Goal: Transaction & Acquisition: Purchase product/service

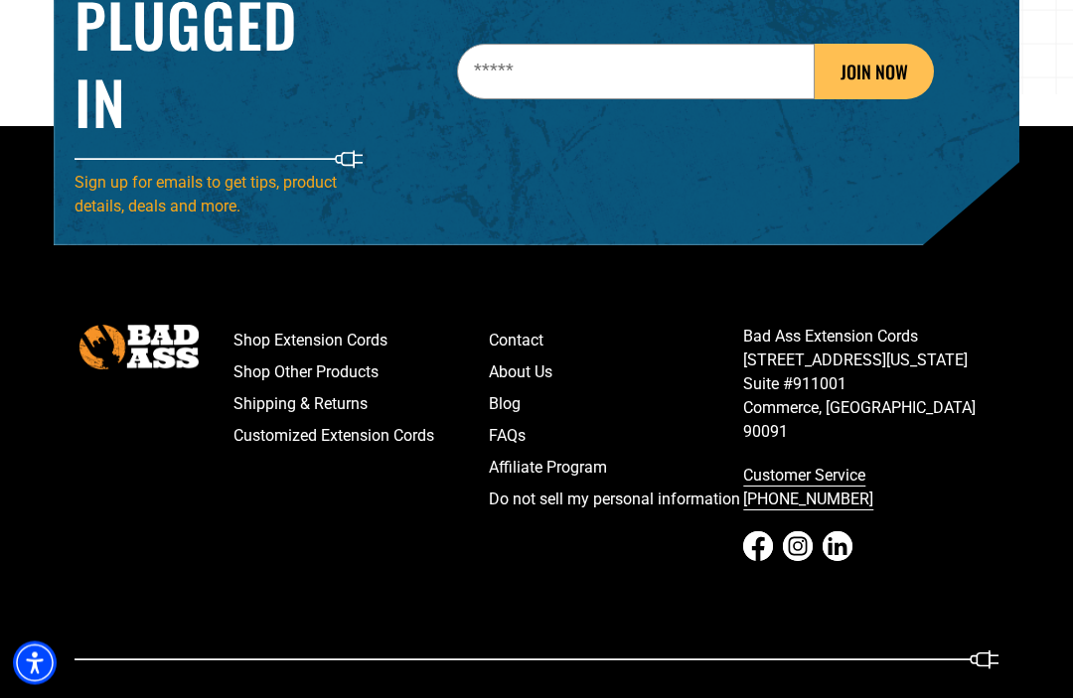
scroll to position [2957, 0]
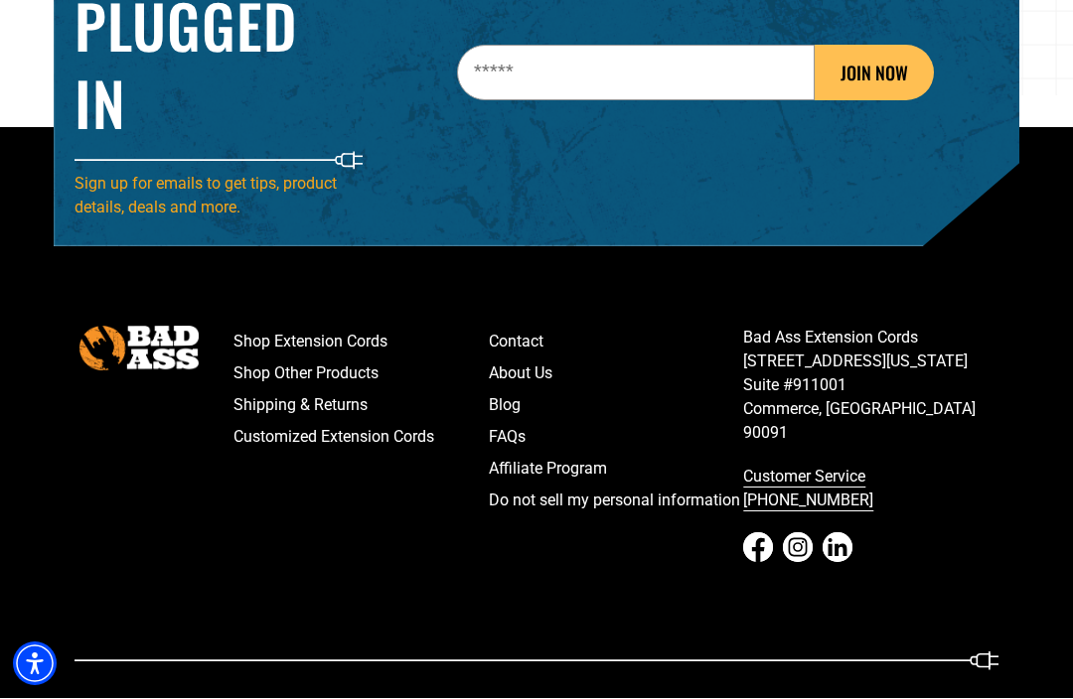
click at [274, 359] on link "Shop Extension Cords" at bounding box center [360, 343] width 255 height 32
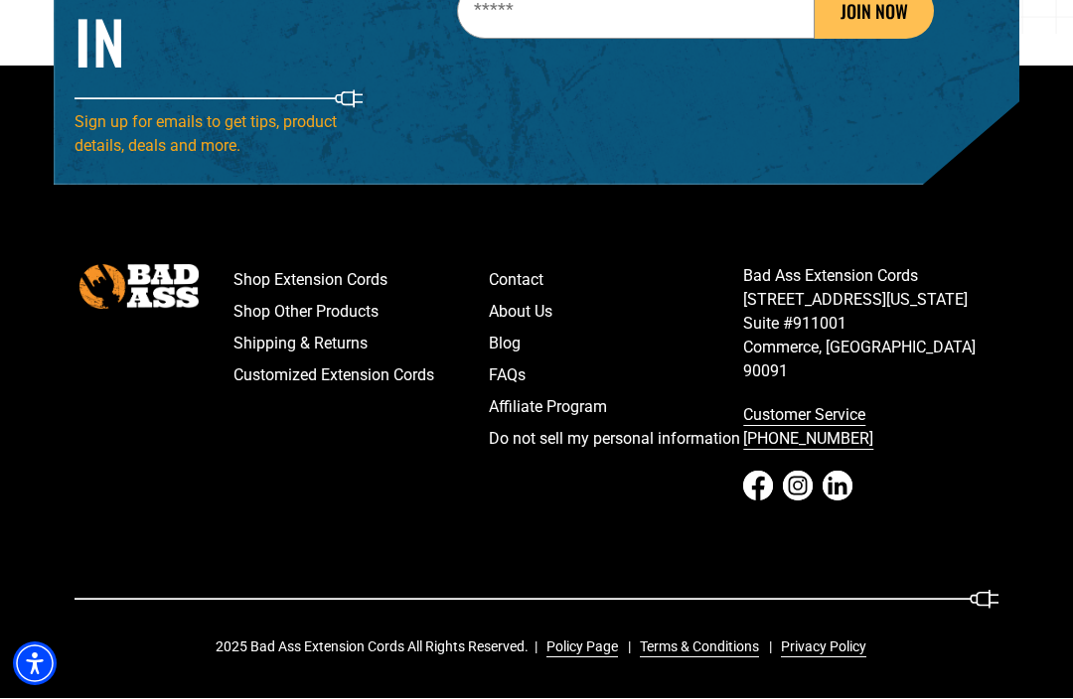
click at [1017, 255] on footer "Shop Extension Cords Shop Other Products Shipping & Returns Customized Extensio…" at bounding box center [536, 383] width 1073 height 633
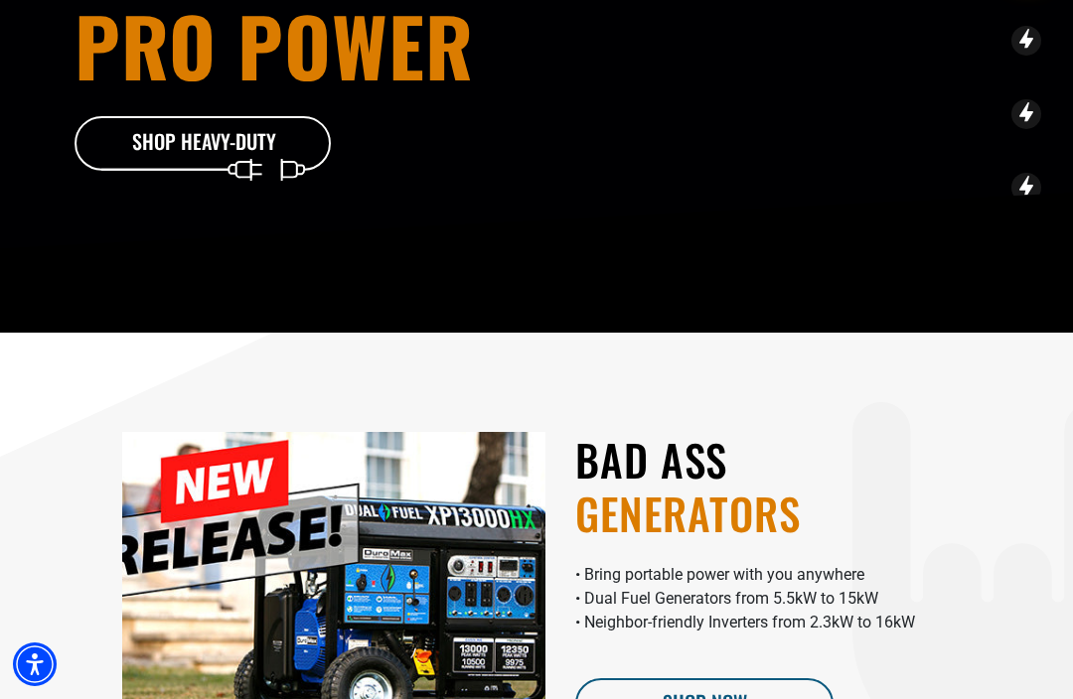
scroll to position [0, 0]
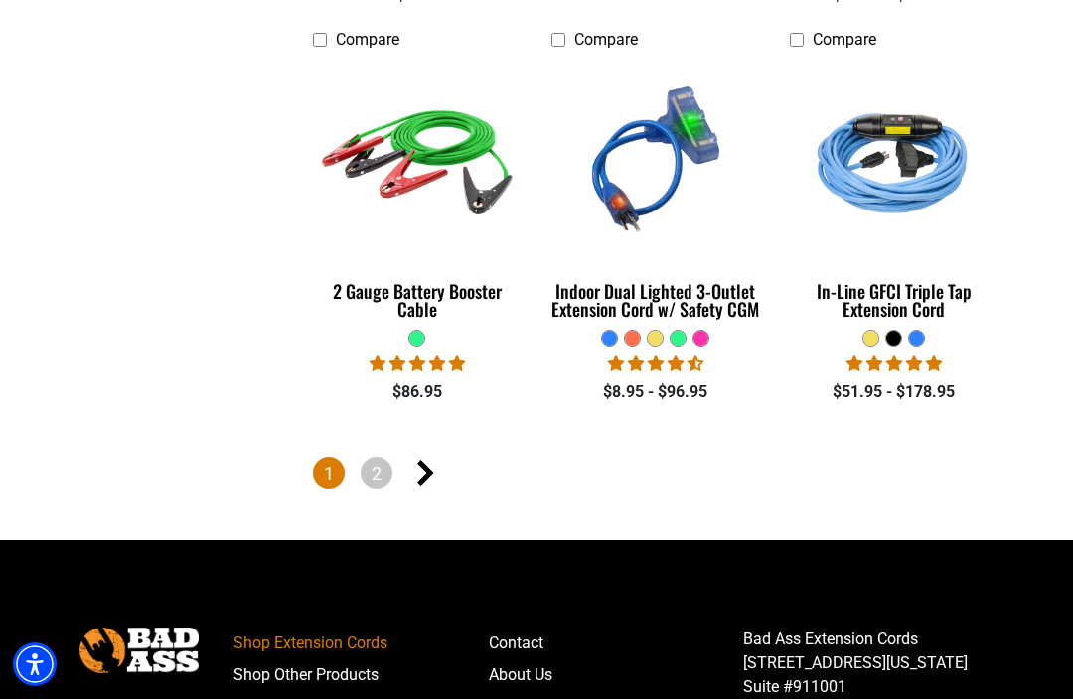
scroll to position [4154, 0]
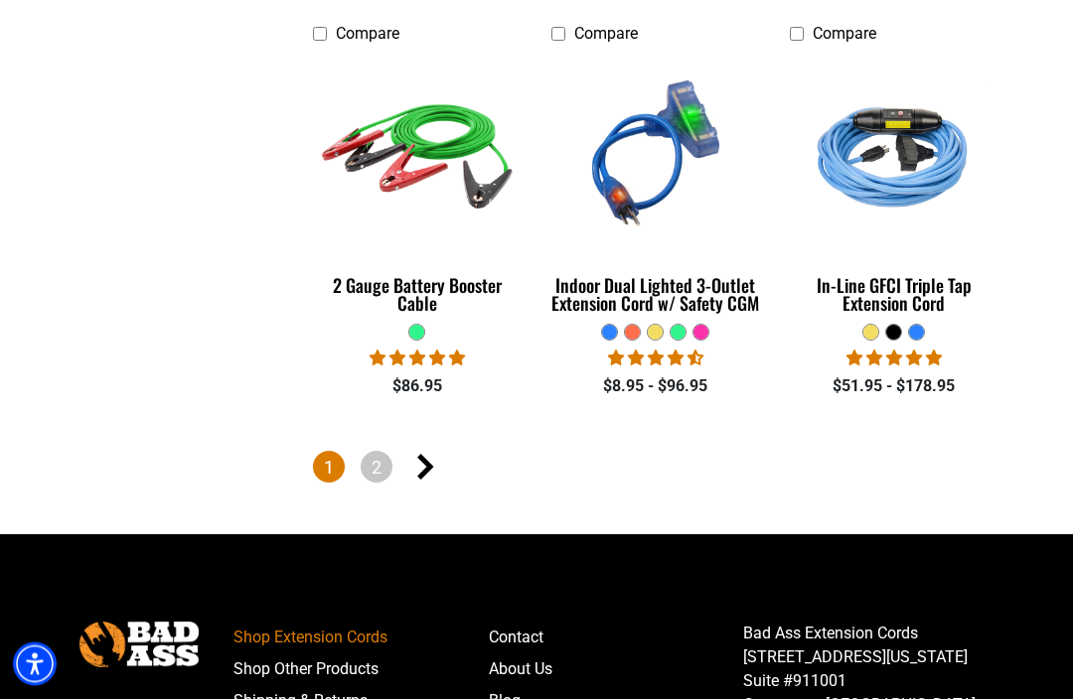
click at [382, 457] on link "2" at bounding box center [377, 468] width 32 height 32
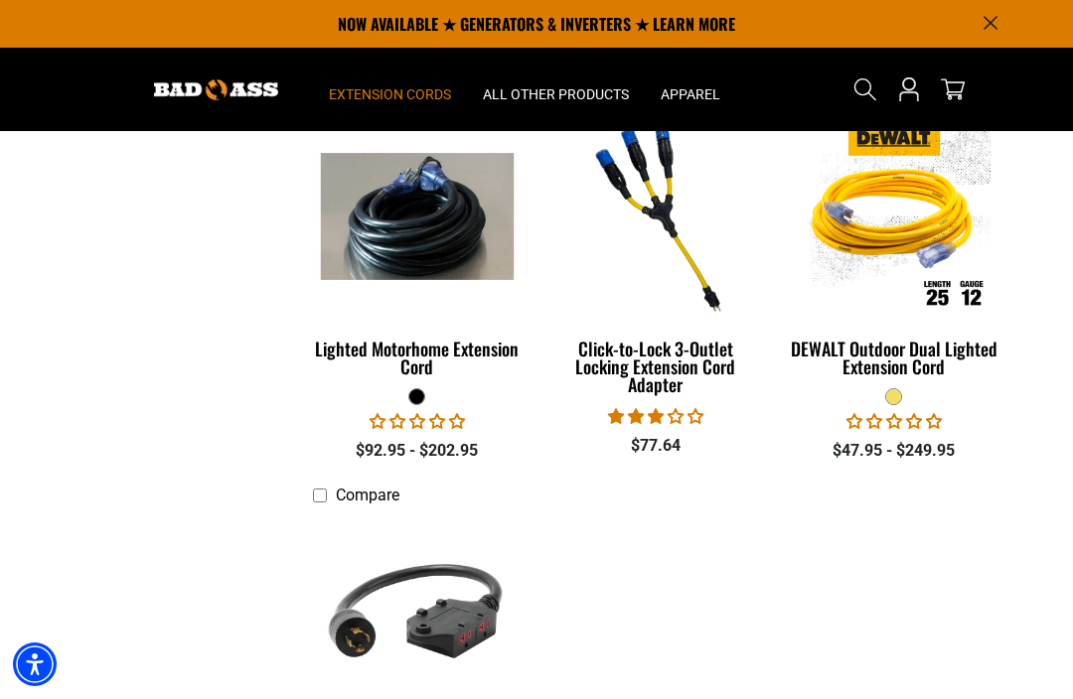
scroll to position [2387, 0]
